Goal: Task Accomplishment & Management: Manage account settings

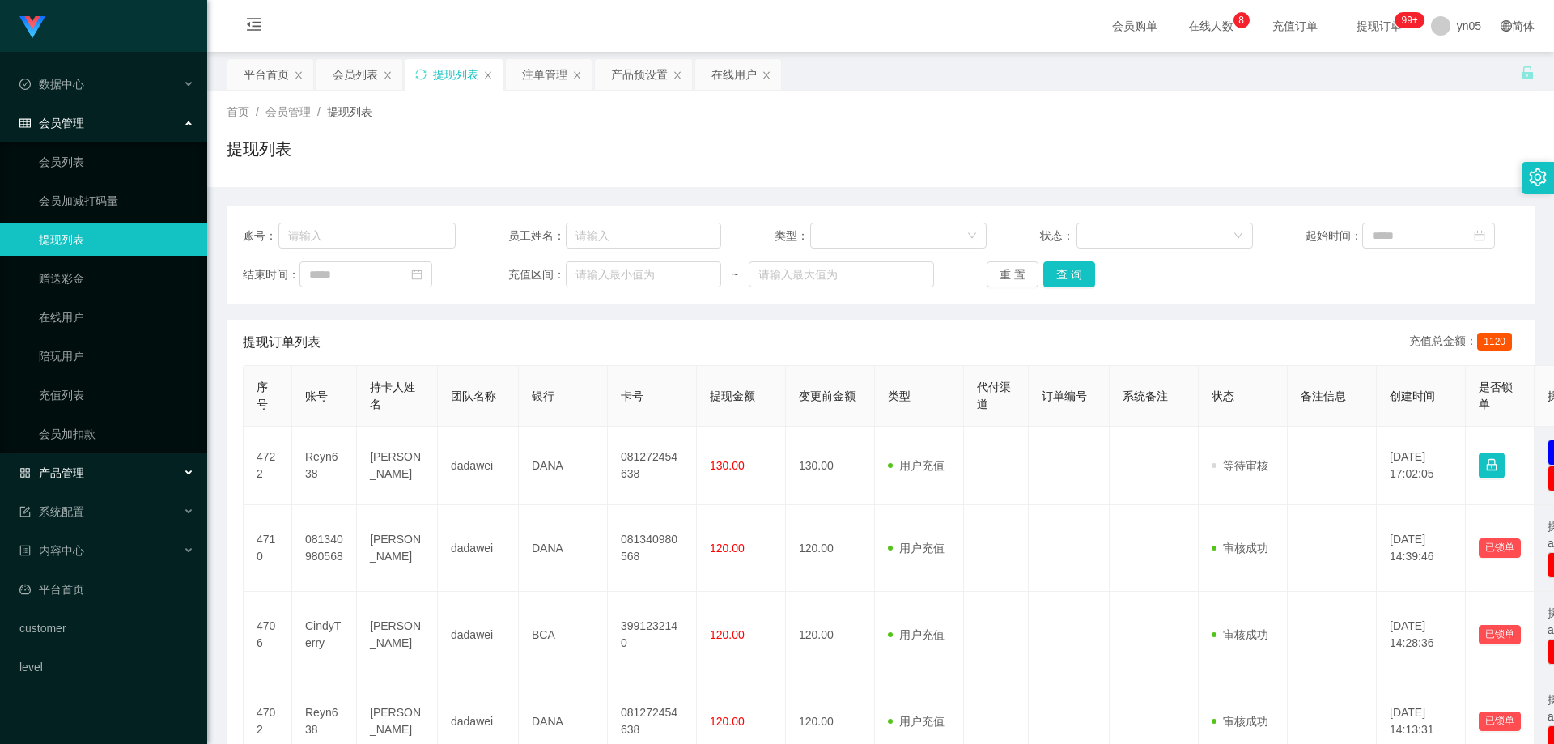
click at [76, 480] on div "产品管理" at bounding box center [103, 473] width 207 height 32
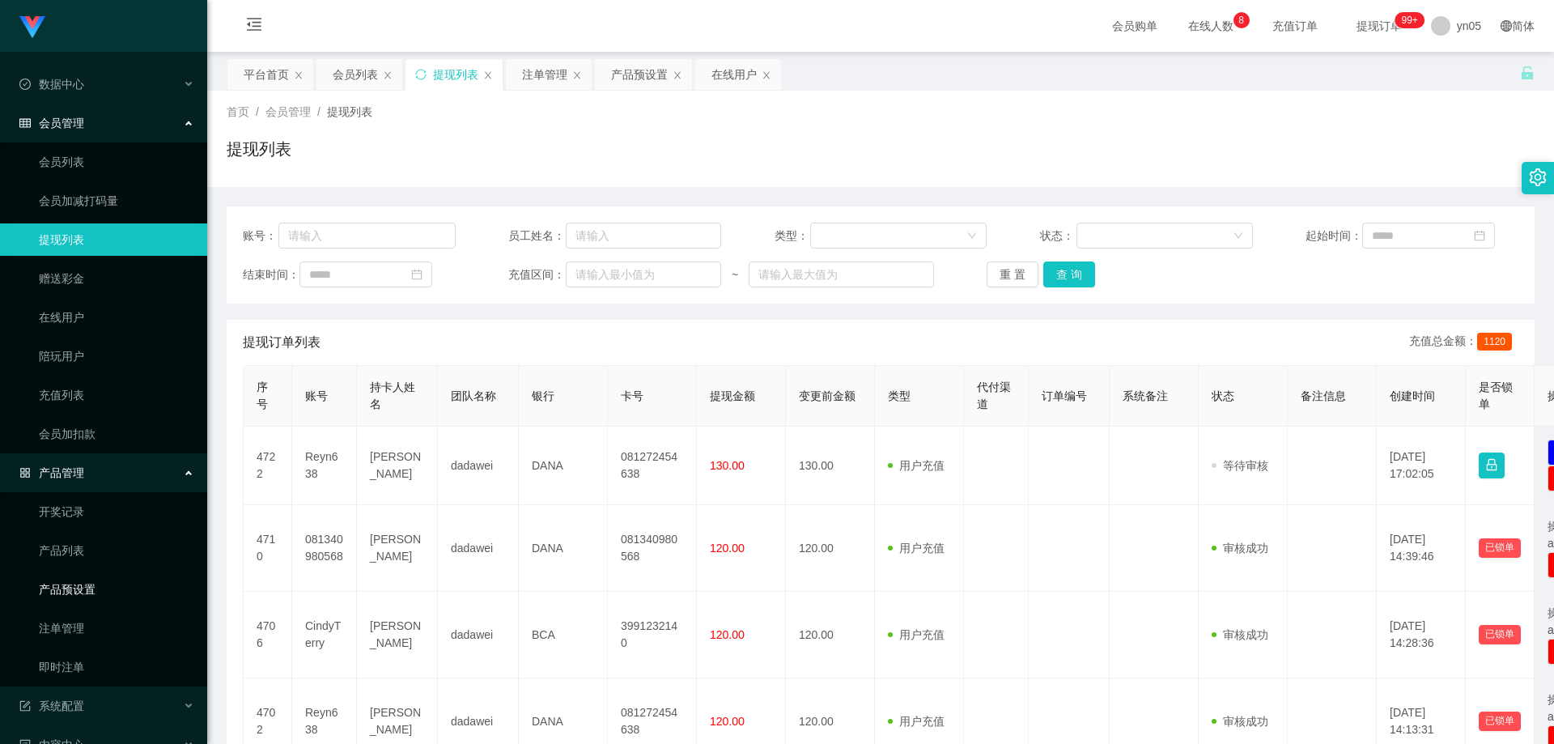
click at [83, 598] on link "产品预设置" at bounding box center [116, 589] width 155 height 32
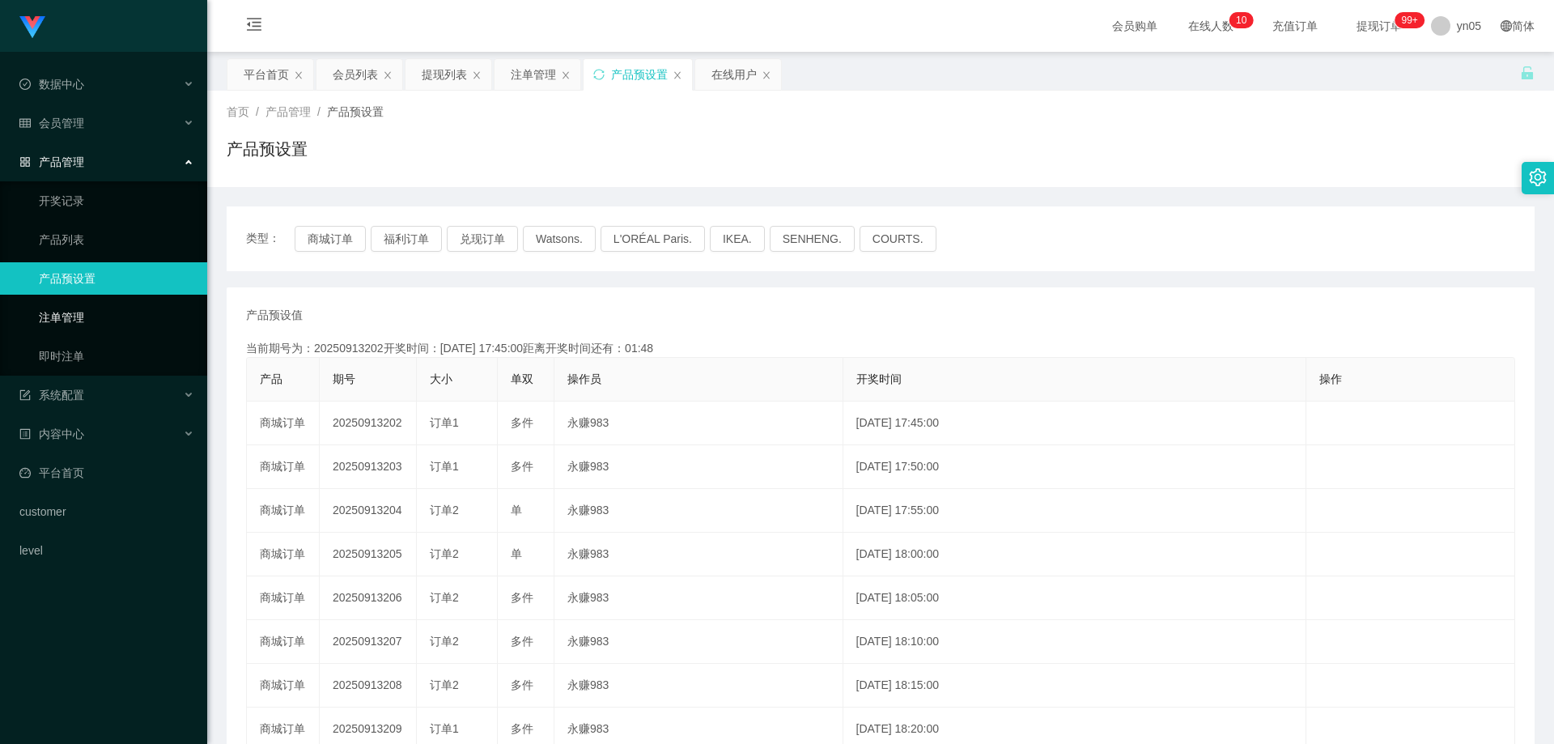
click at [74, 332] on link "注单管理" at bounding box center [116, 317] width 155 height 32
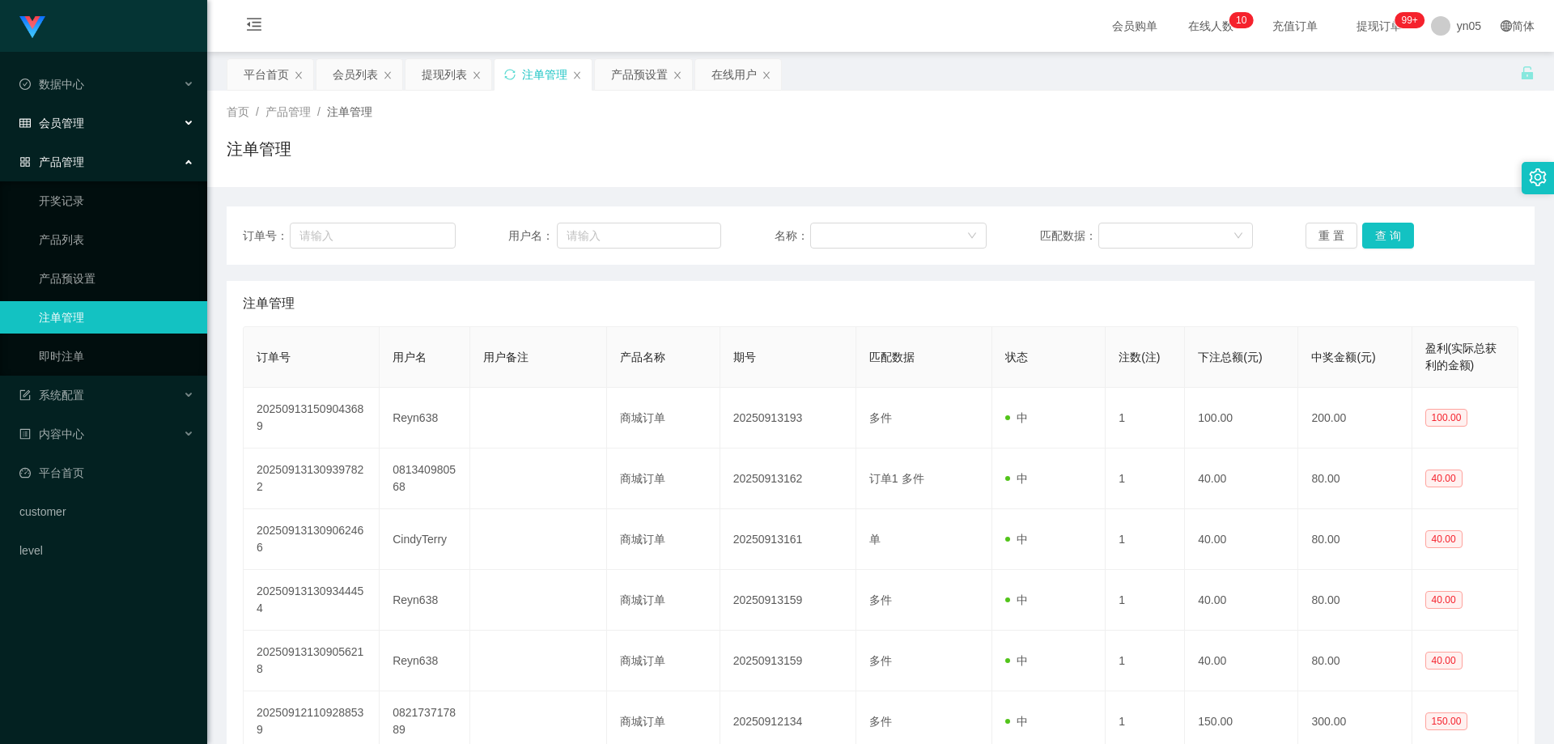
click at [74, 126] on span "会员管理" at bounding box center [51, 123] width 65 height 13
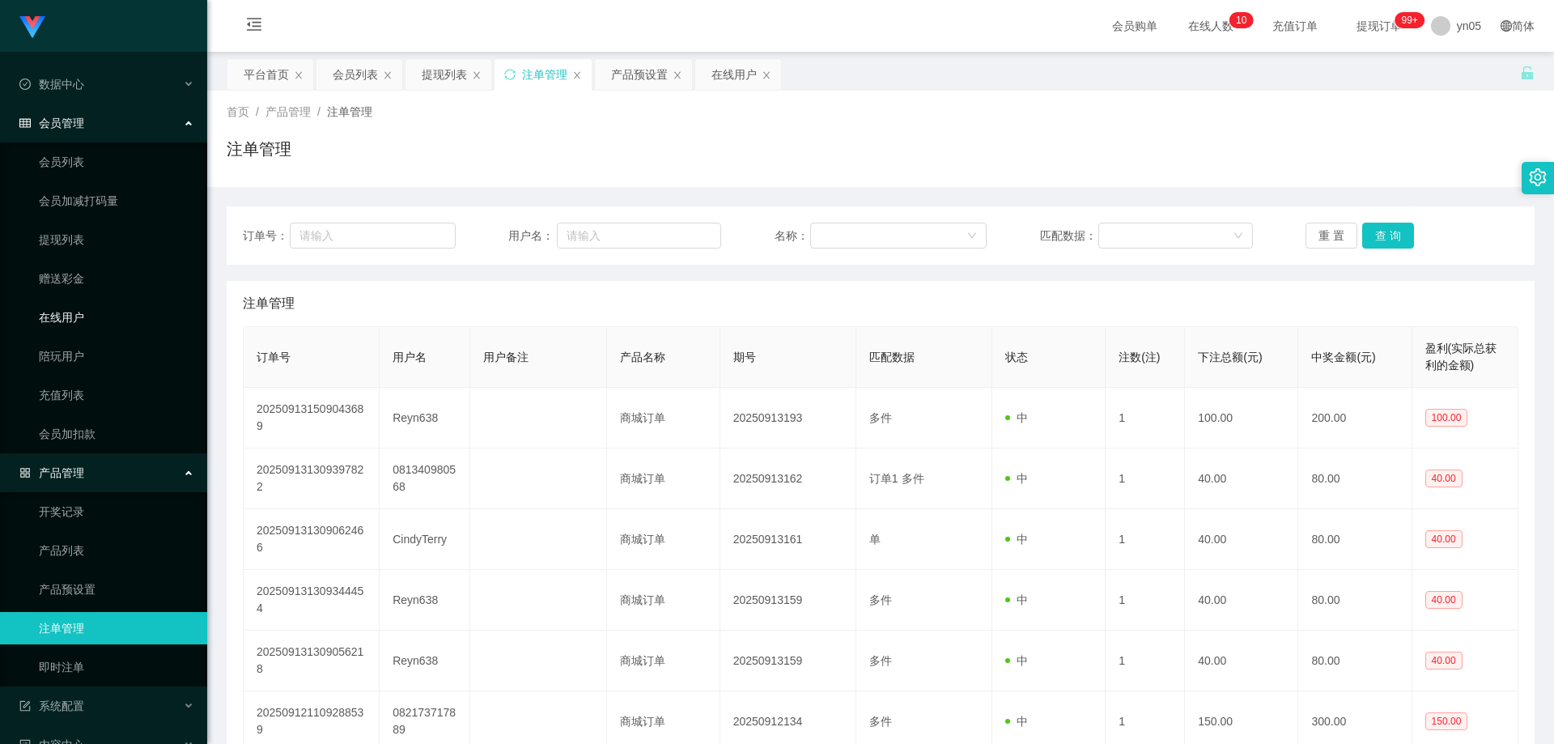
click at [70, 313] on link "在线用户" at bounding box center [116, 317] width 155 height 32
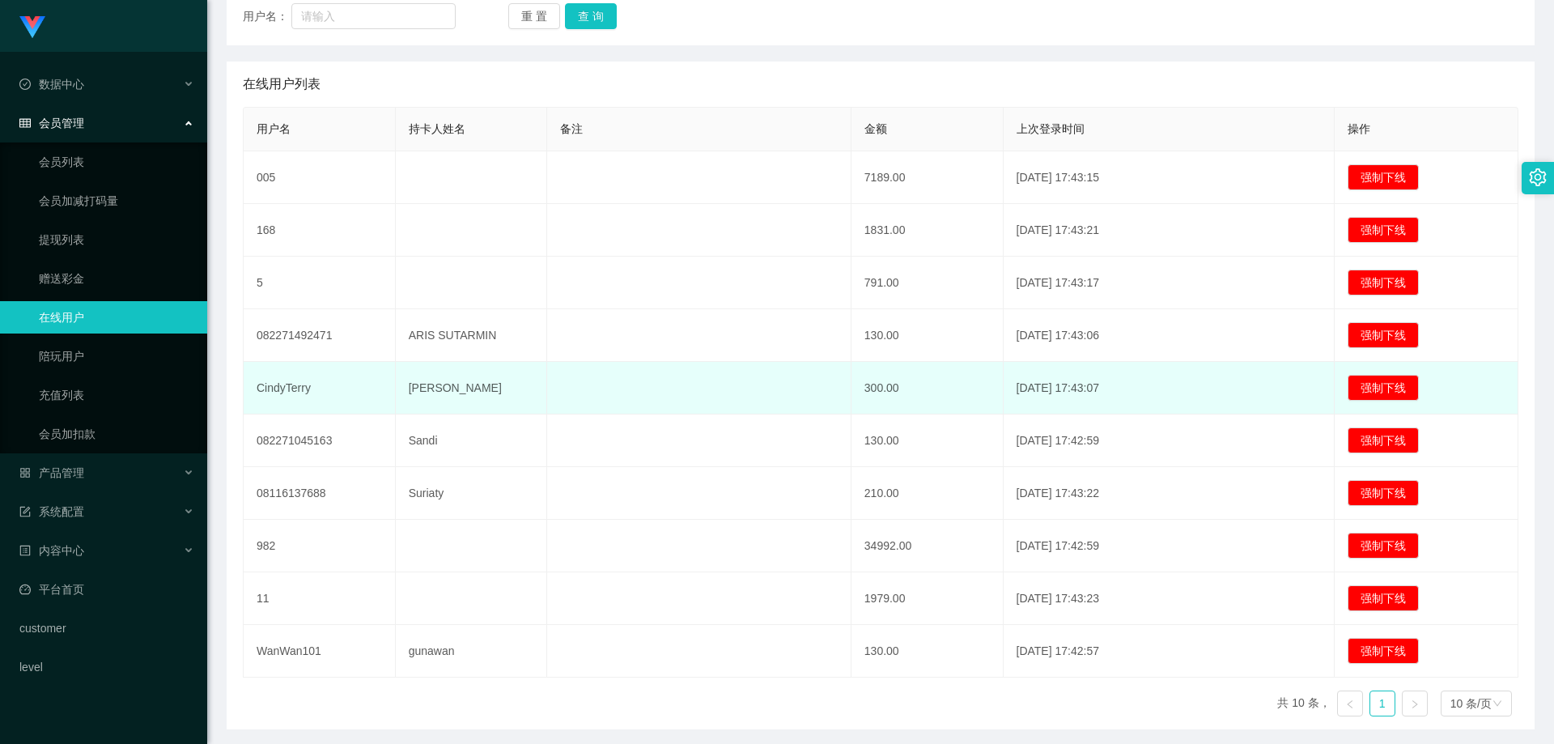
scroll to position [243, 0]
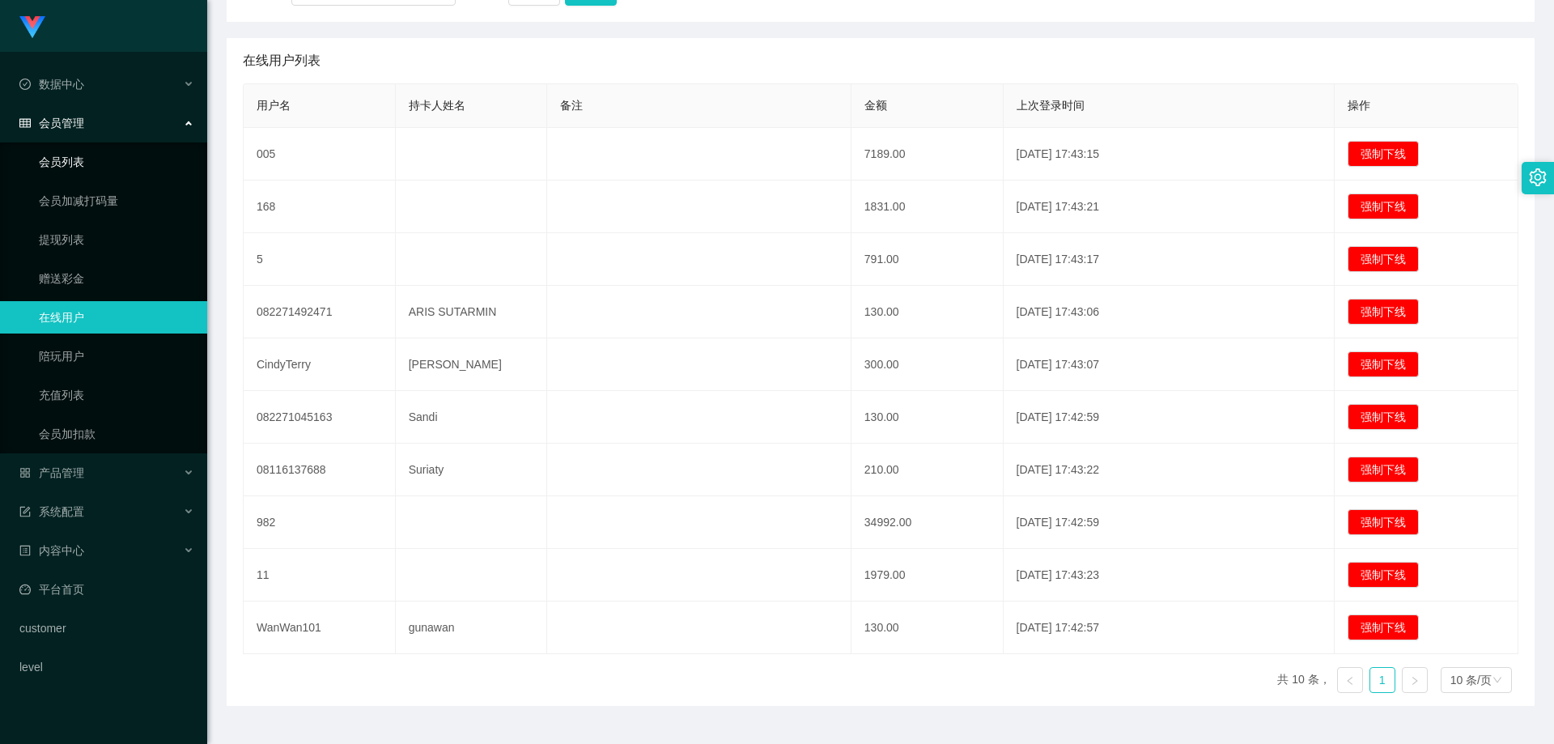
click at [122, 161] on link "会员列表" at bounding box center [116, 162] width 155 height 32
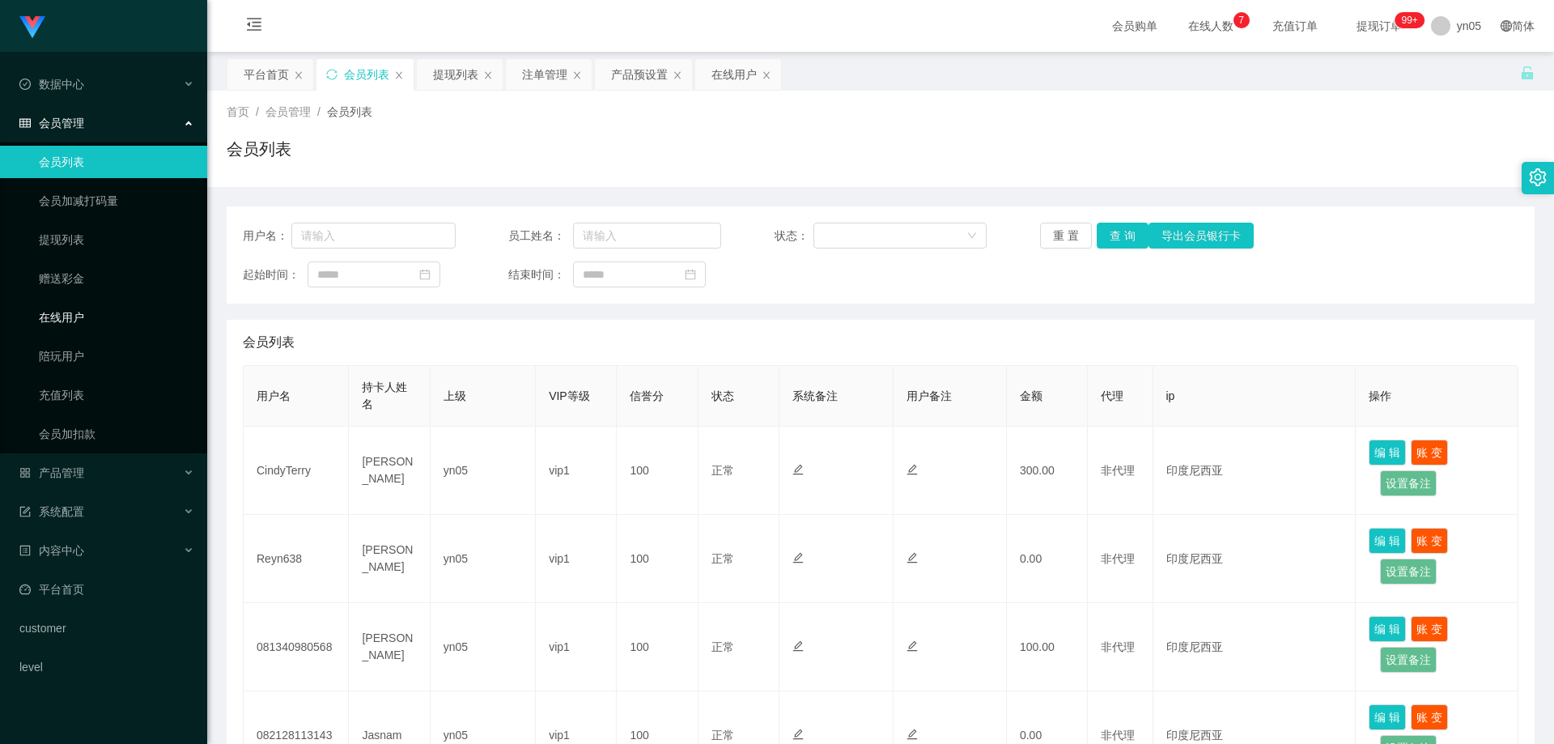
click at [70, 325] on link "在线用户" at bounding box center [116, 317] width 155 height 32
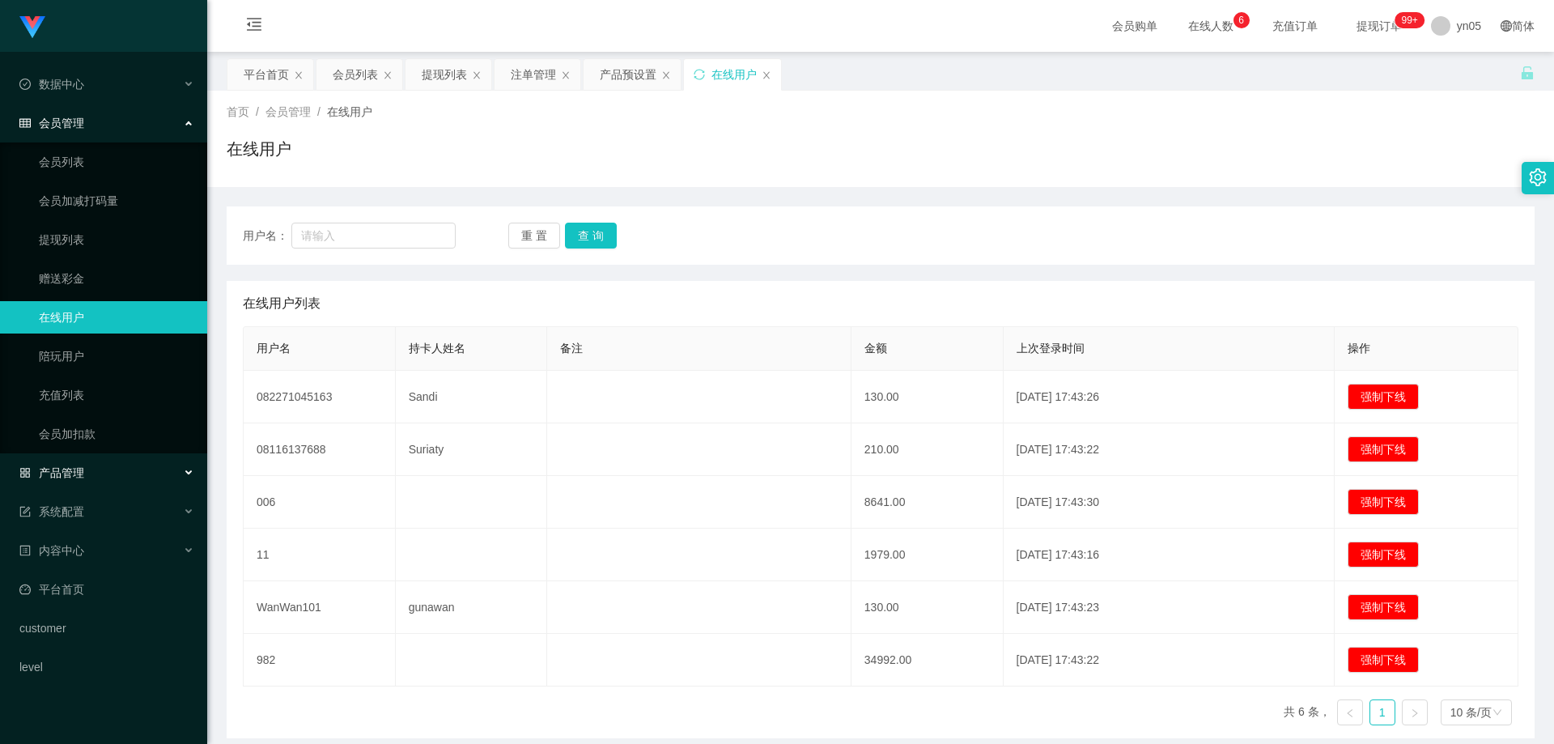
click at [77, 478] on span "产品管理" at bounding box center [51, 472] width 65 height 13
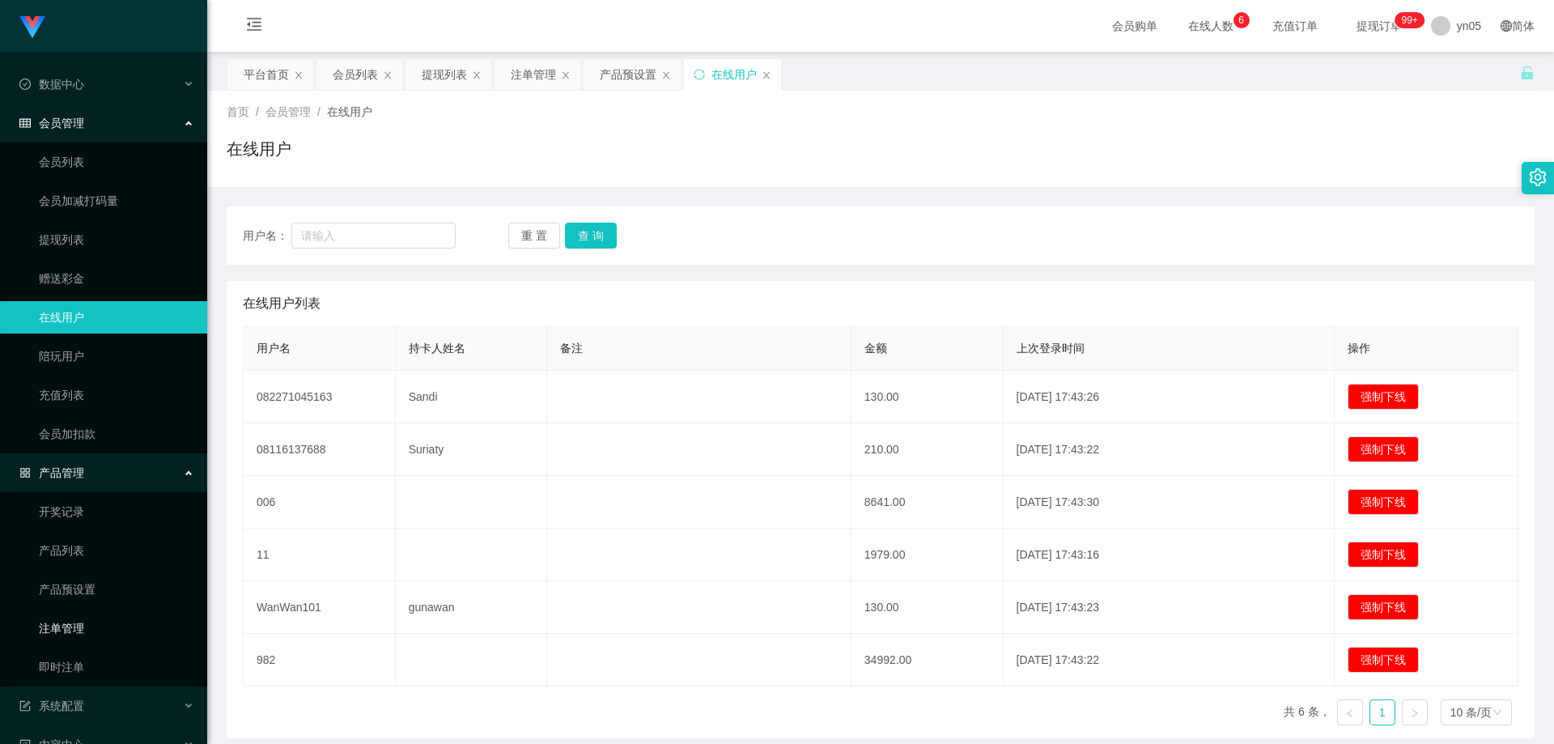
drag, startPoint x: 82, startPoint y: 627, endPoint x: 104, endPoint y: 618, distance: 23.9
click at [82, 628] on link "注单管理" at bounding box center [116, 628] width 155 height 32
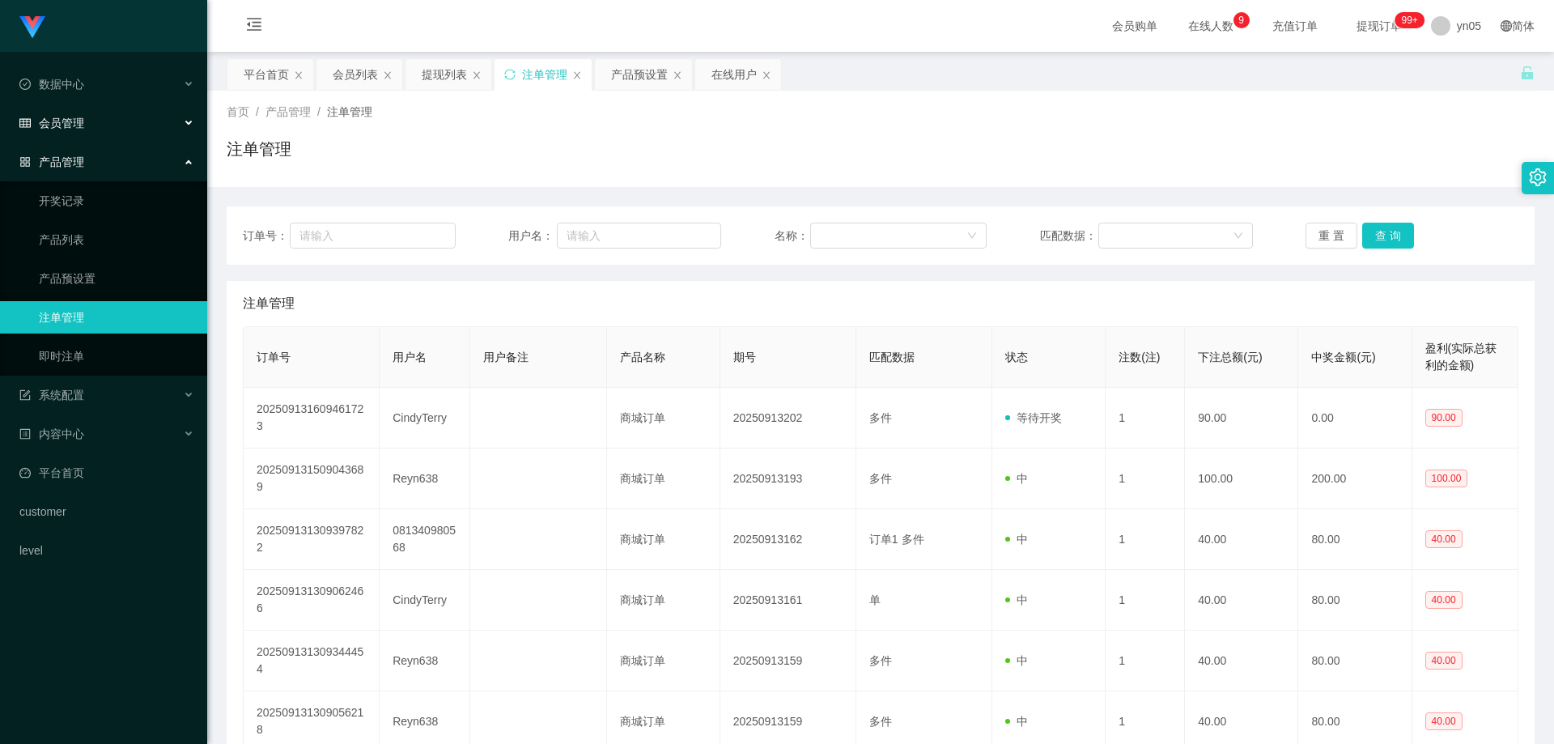
drag, startPoint x: 93, startPoint y: 129, endPoint x: 93, endPoint y: 140, distance: 11.3
click at [94, 129] on div "会员管理" at bounding box center [103, 123] width 207 height 32
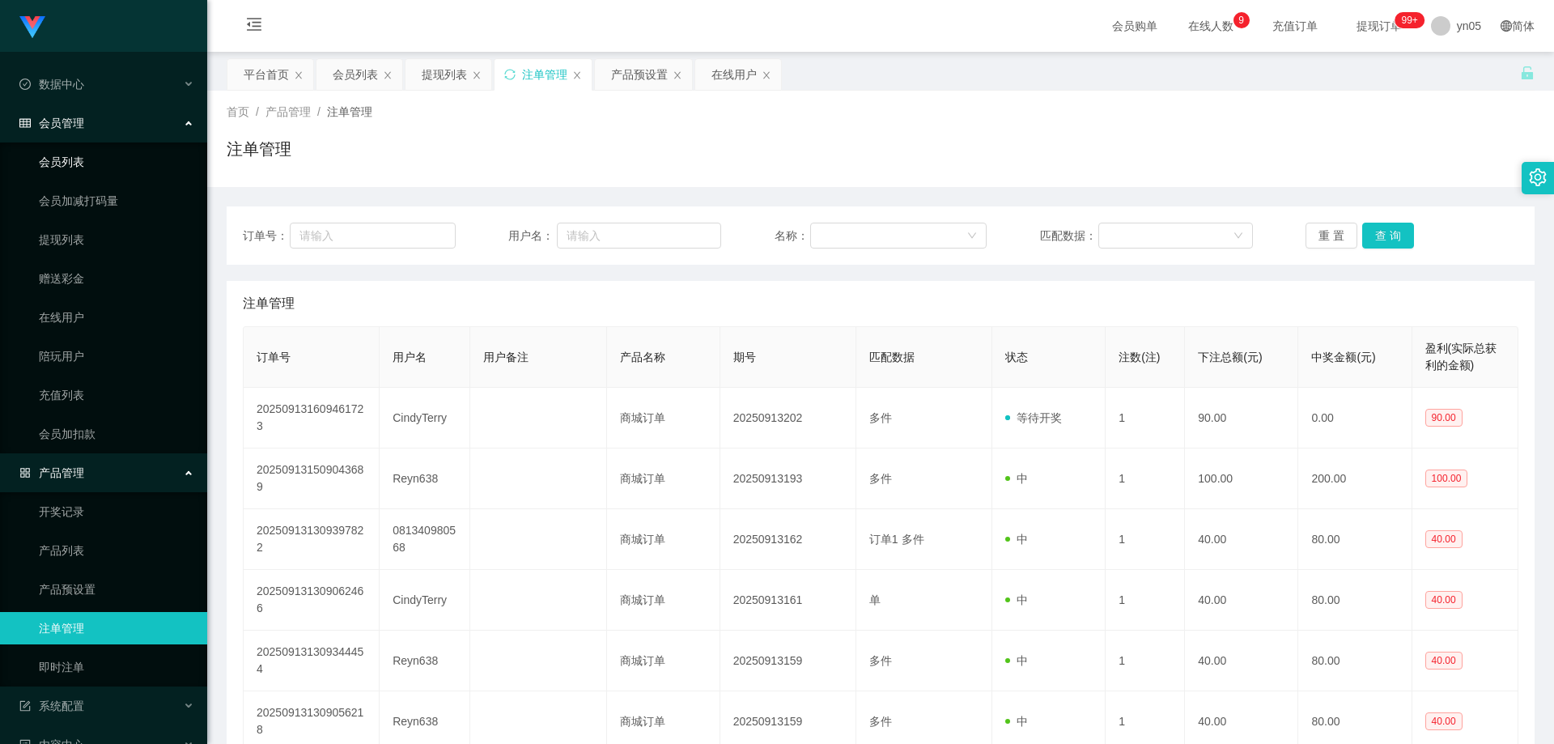
click at [71, 159] on link "会员列表" at bounding box center [116, 162] width 155 height 32
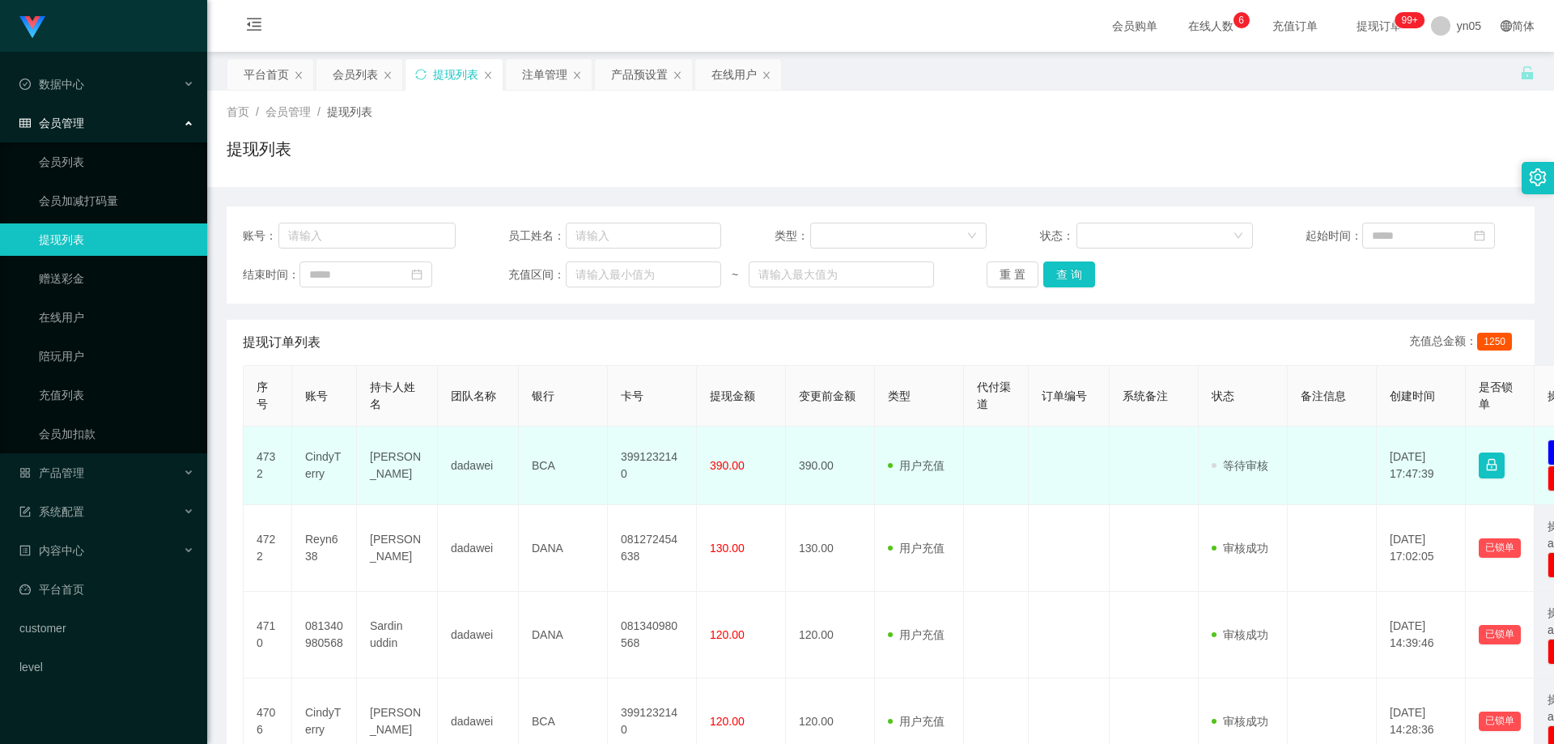
click at [330, 456] on td "CindyTerry" at bounding box center [324, 466] width 65 height 79
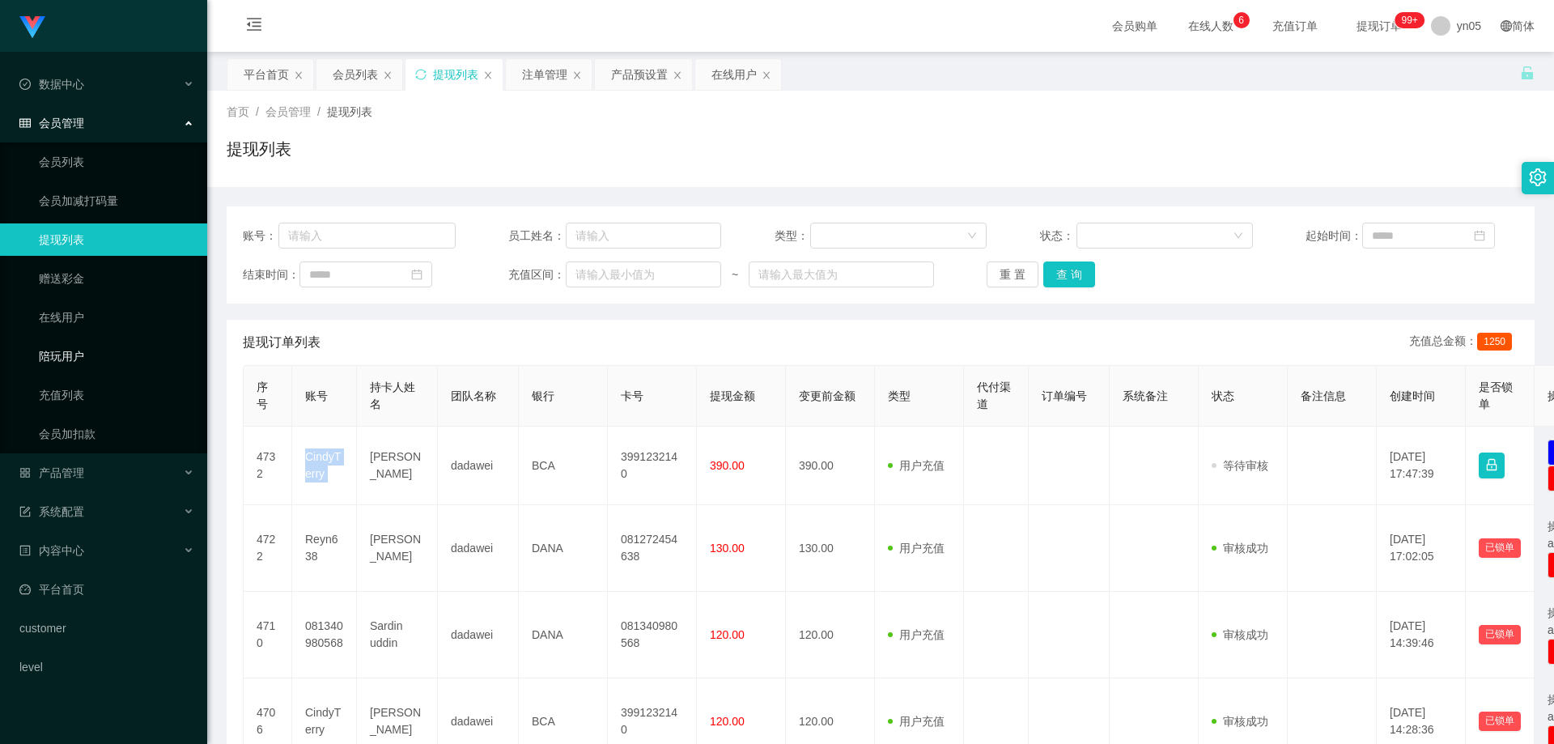
copy td "CindyTerry"
